Goal: Navigation & Orientation: Find specific page/section

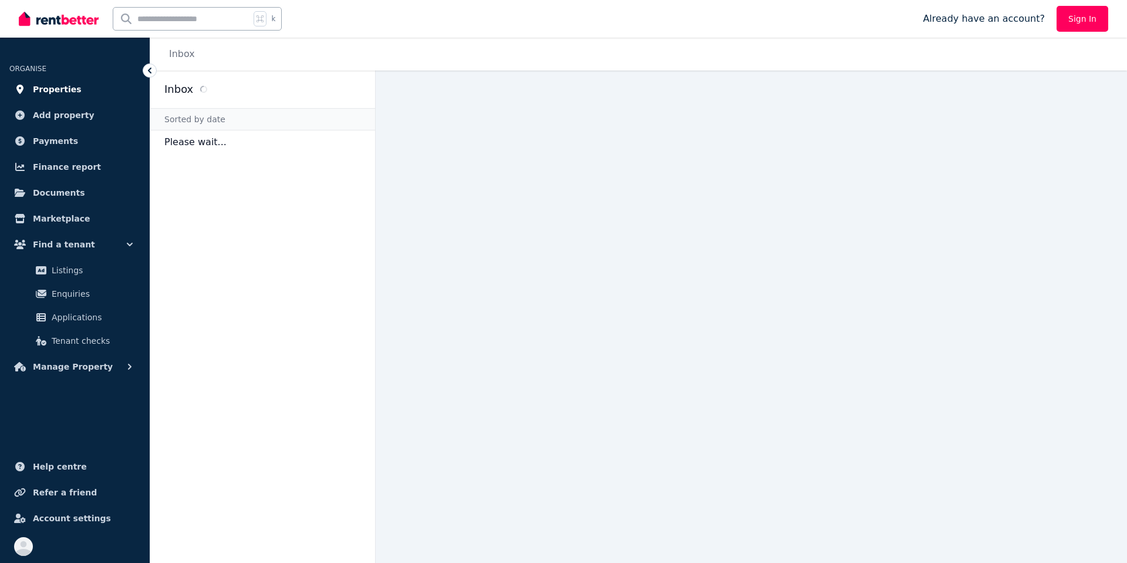
click at [73, 85] on span "Properties" at bounding box center [57, 89] width 49 height 14
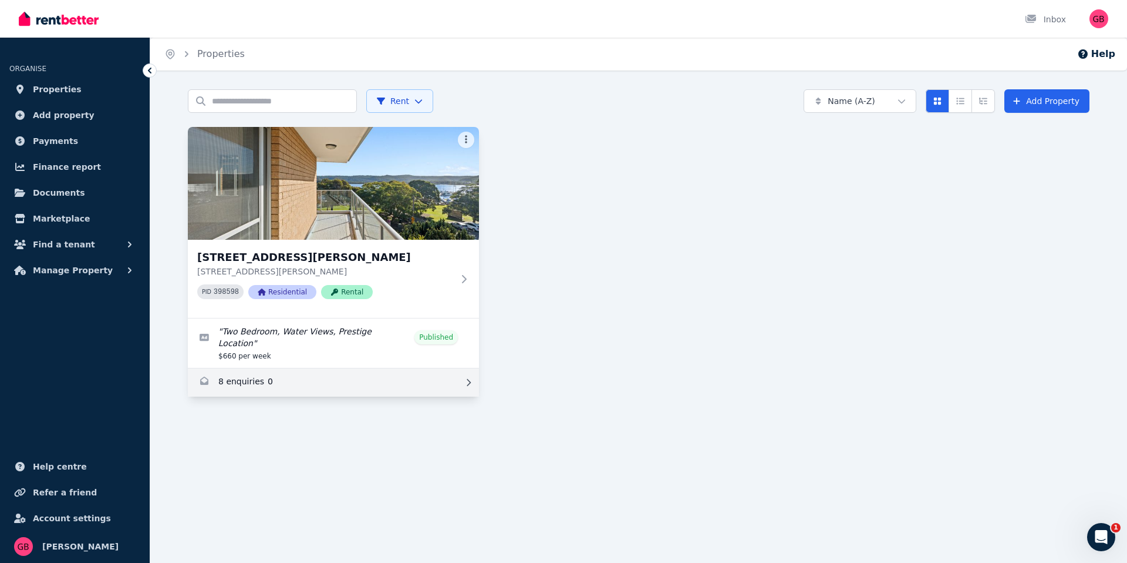
click at [335, 375] on link "Enquiries for 13 Masons Parade, Point Frederick" at bounding box center [333, 382] width 291 height 28
